Goal: Check status

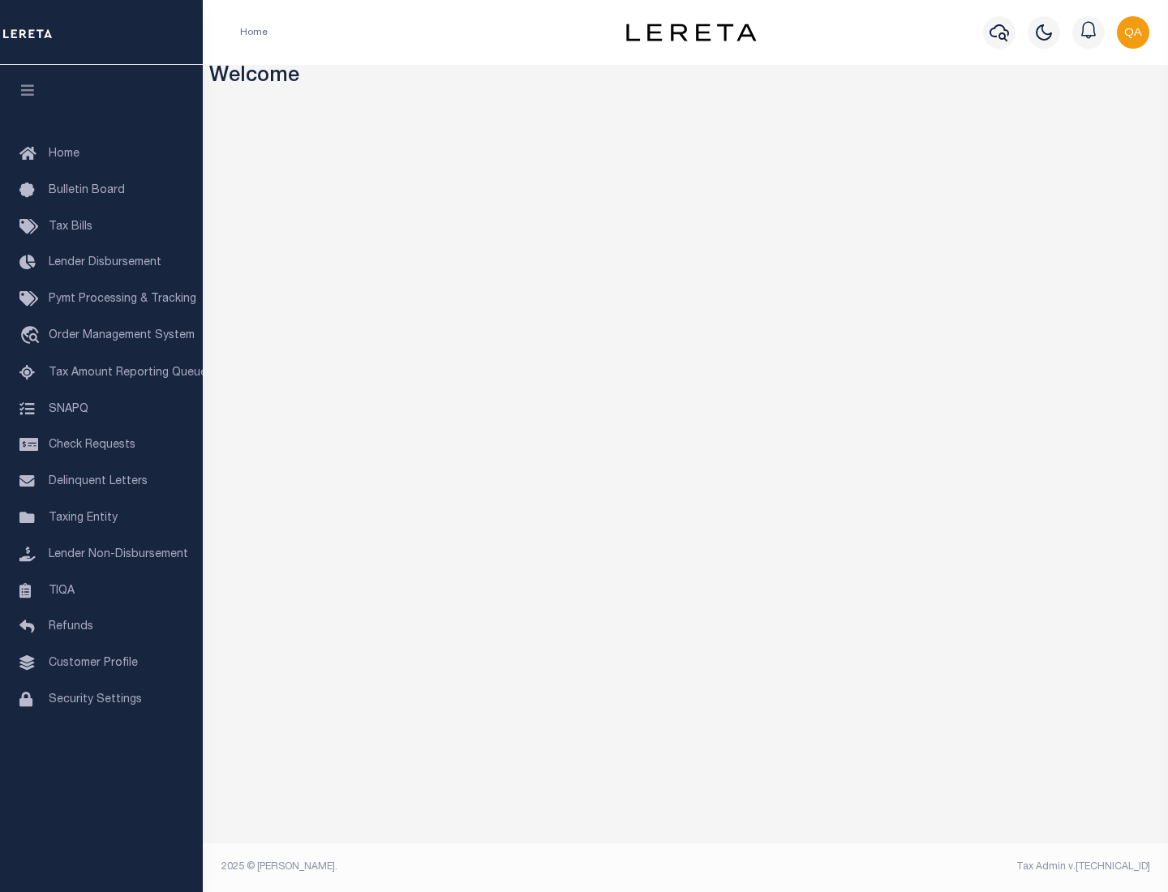
click at [101, 445] on span "Check Requests" at bounding box center [92, 445] width 87 height 11
select select "50"
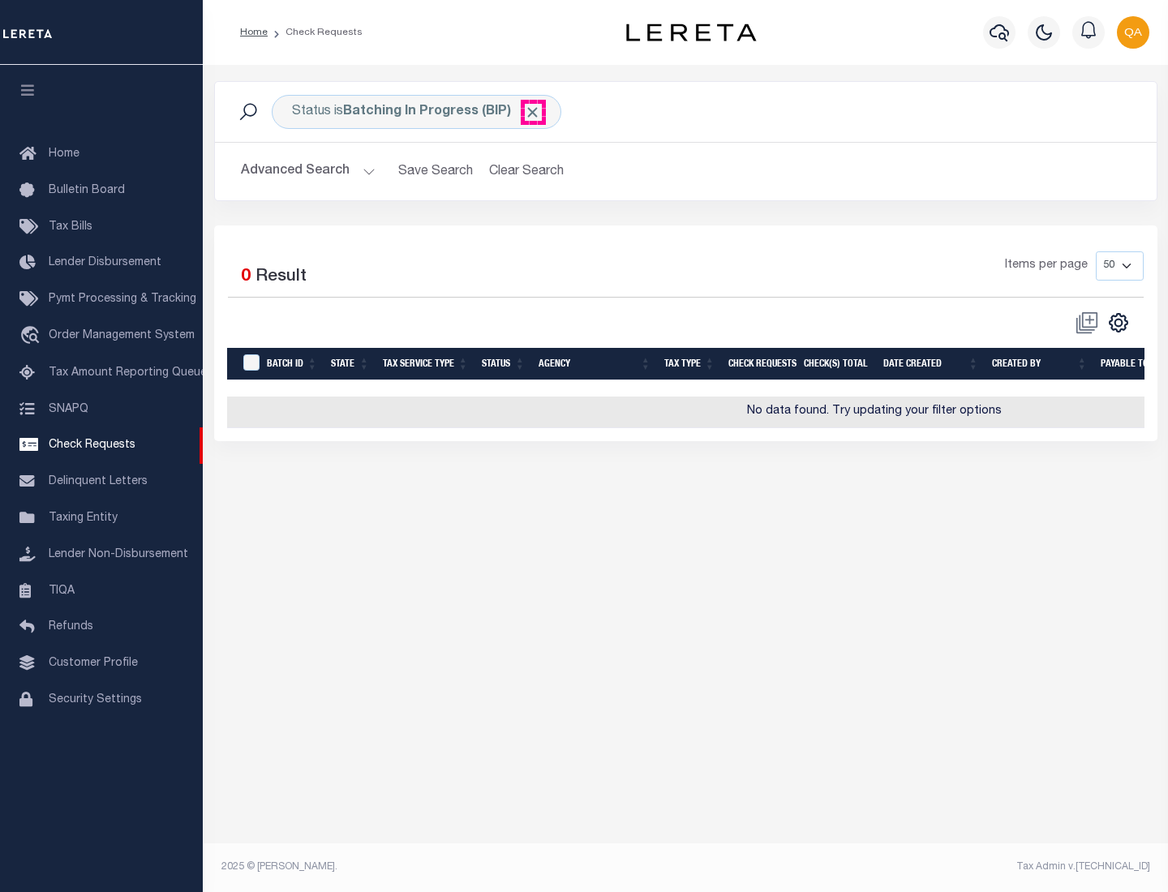
click at [533, 112] on span "Click to Remove" at bounding box center [532, 112] width 17 height 17
